Goal: Task Accomplishment & Management: Use online tool/utility

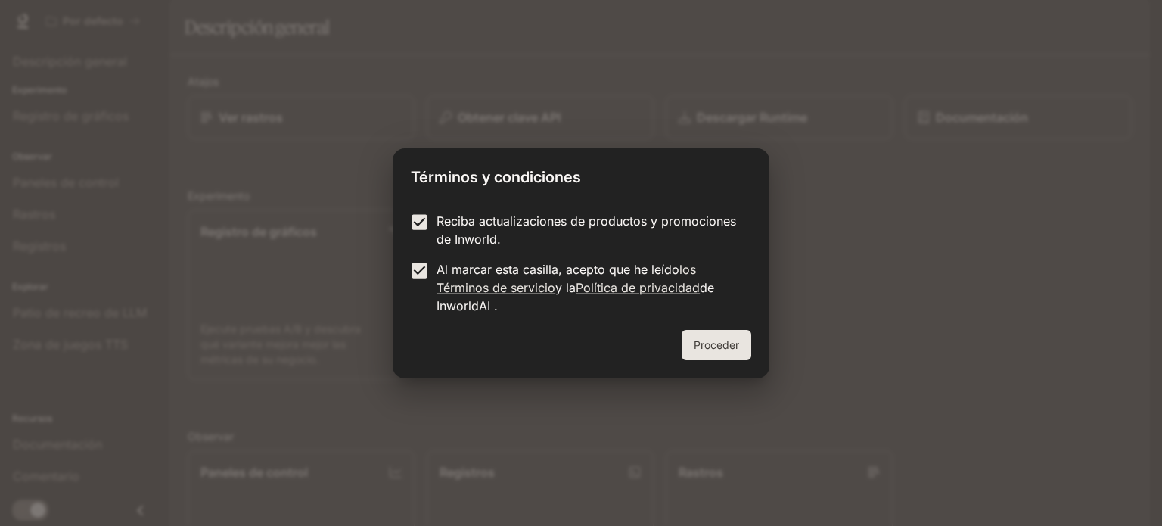
click at [729, 332] on button "Proceder" at bounding box center [717, 345] width 70 height 30
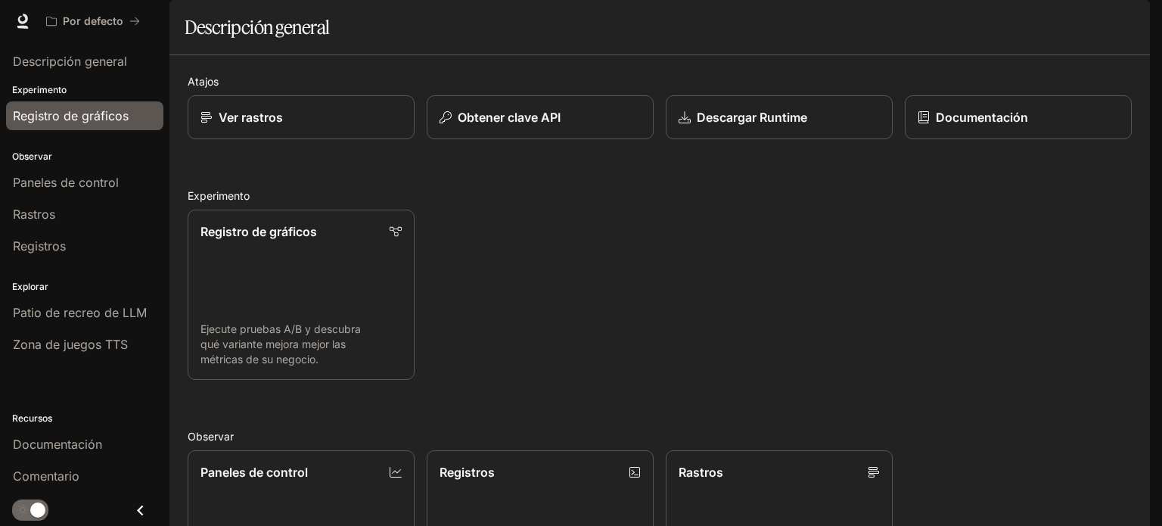
click at [106, 110] on font "Registro de gráficos" at bounding box center [71, 115] width 116 height 15
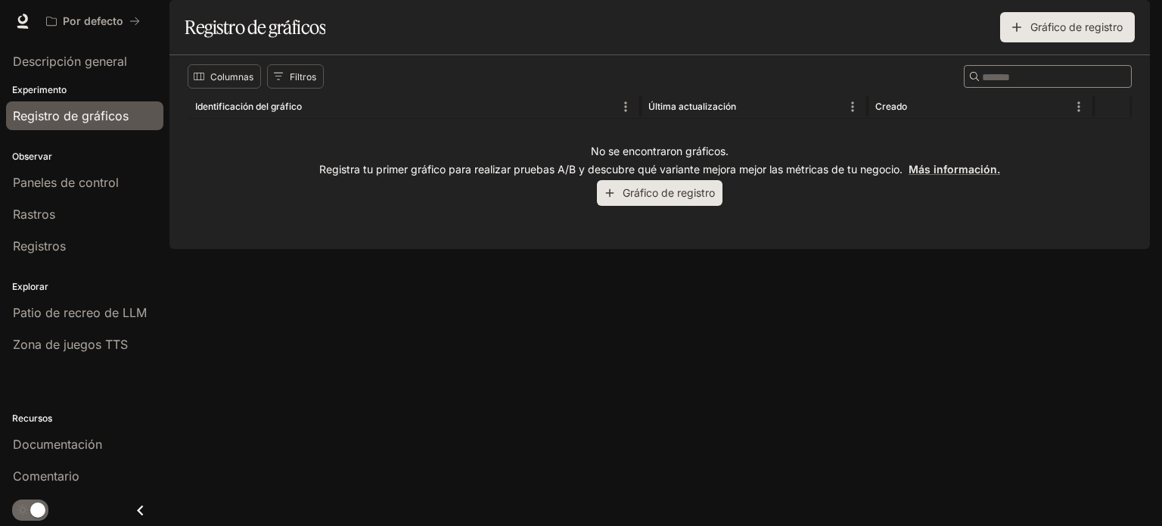
click at [89, 86] on p "Experimento" at bounding box center [84, 90] width 169 height 14
click at [91, 63] on font "Descripción general" at bounding box center [70, 61] width 114 height 15
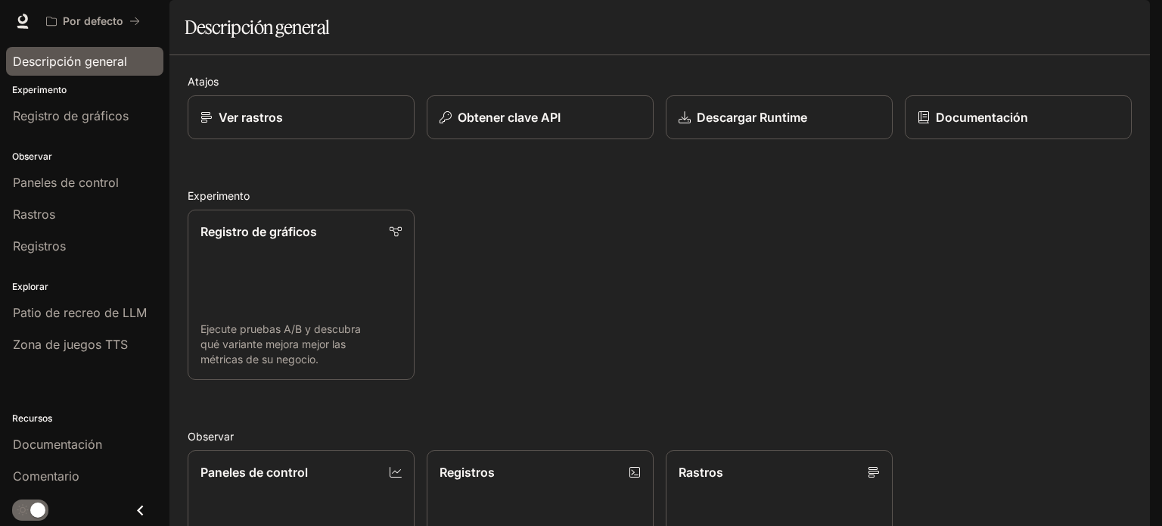
scroll to position [378, 0]
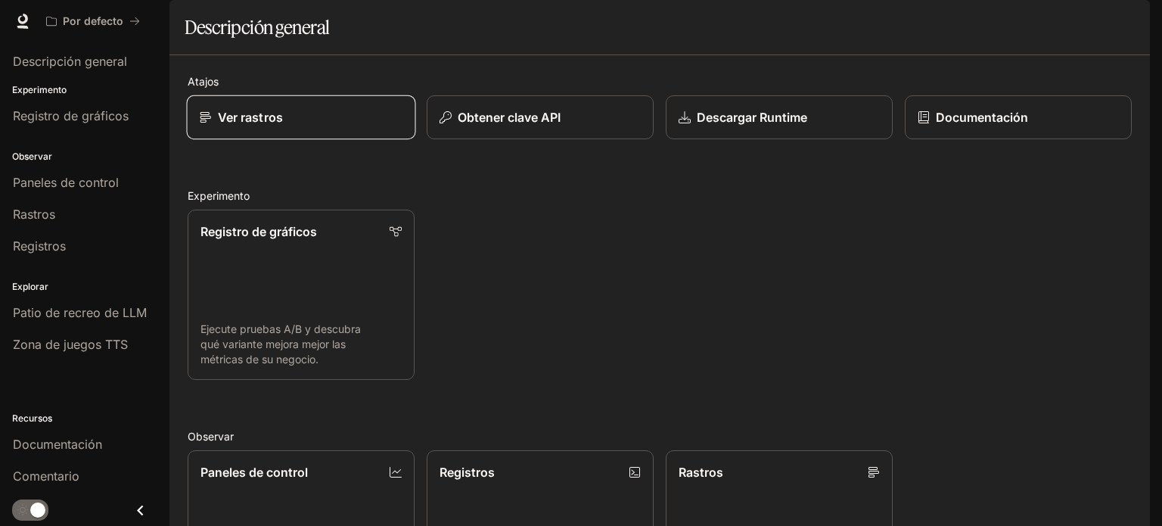
click at [309, 126] on div "Ver rastros" at bounding box center [302, 117] width 204 height 18
